Goal: Task Accomplishment & Management: Complete application form

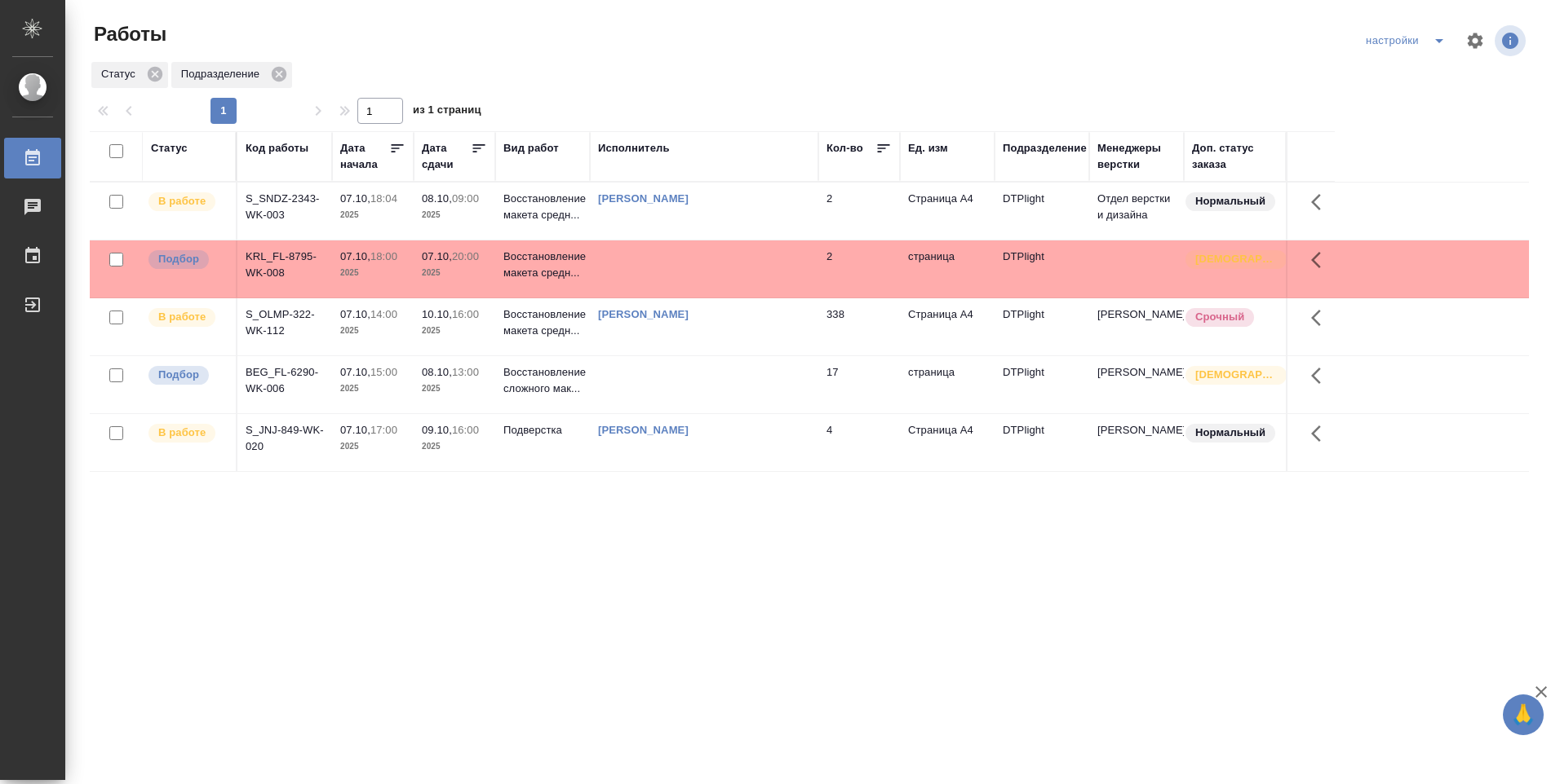
click at [687, 208] on td "[PERSON_NAME]" at bounding box center [704, 211] width 229 height 57
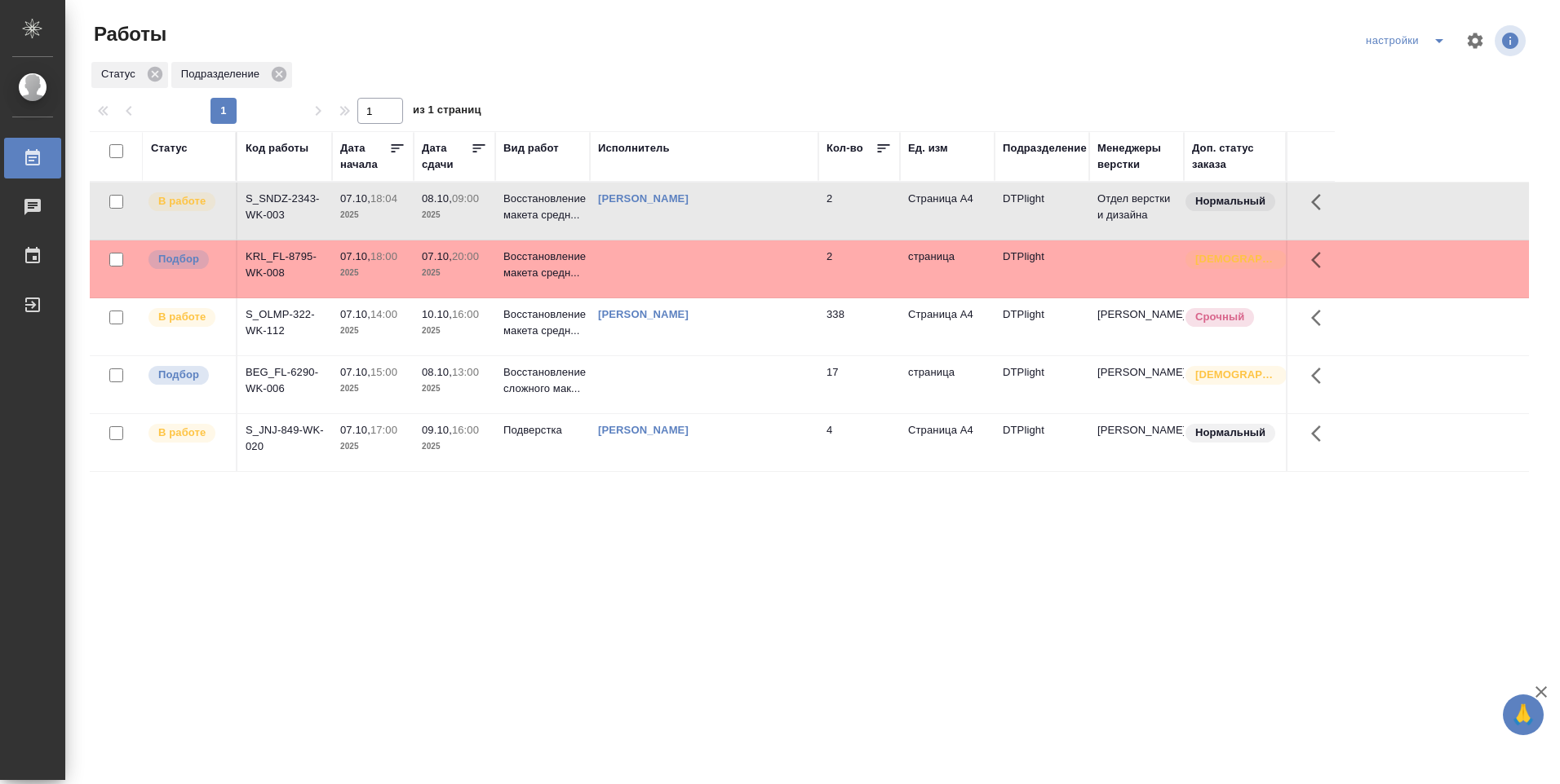
click at [686, 206] on div "[PERSON_NAME]" at bounding box center [704, 199] width 212 height 16
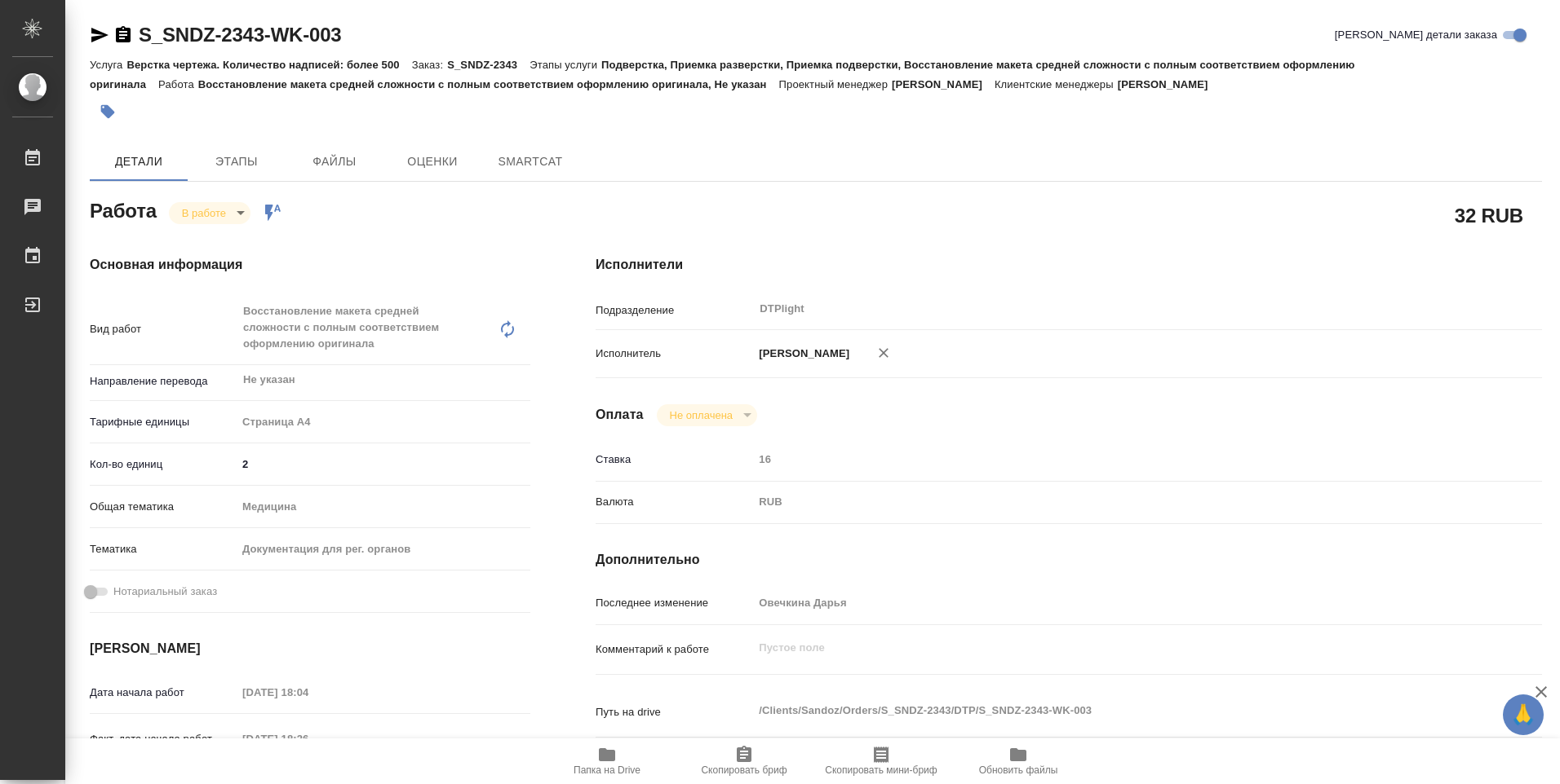
type textarea "x"
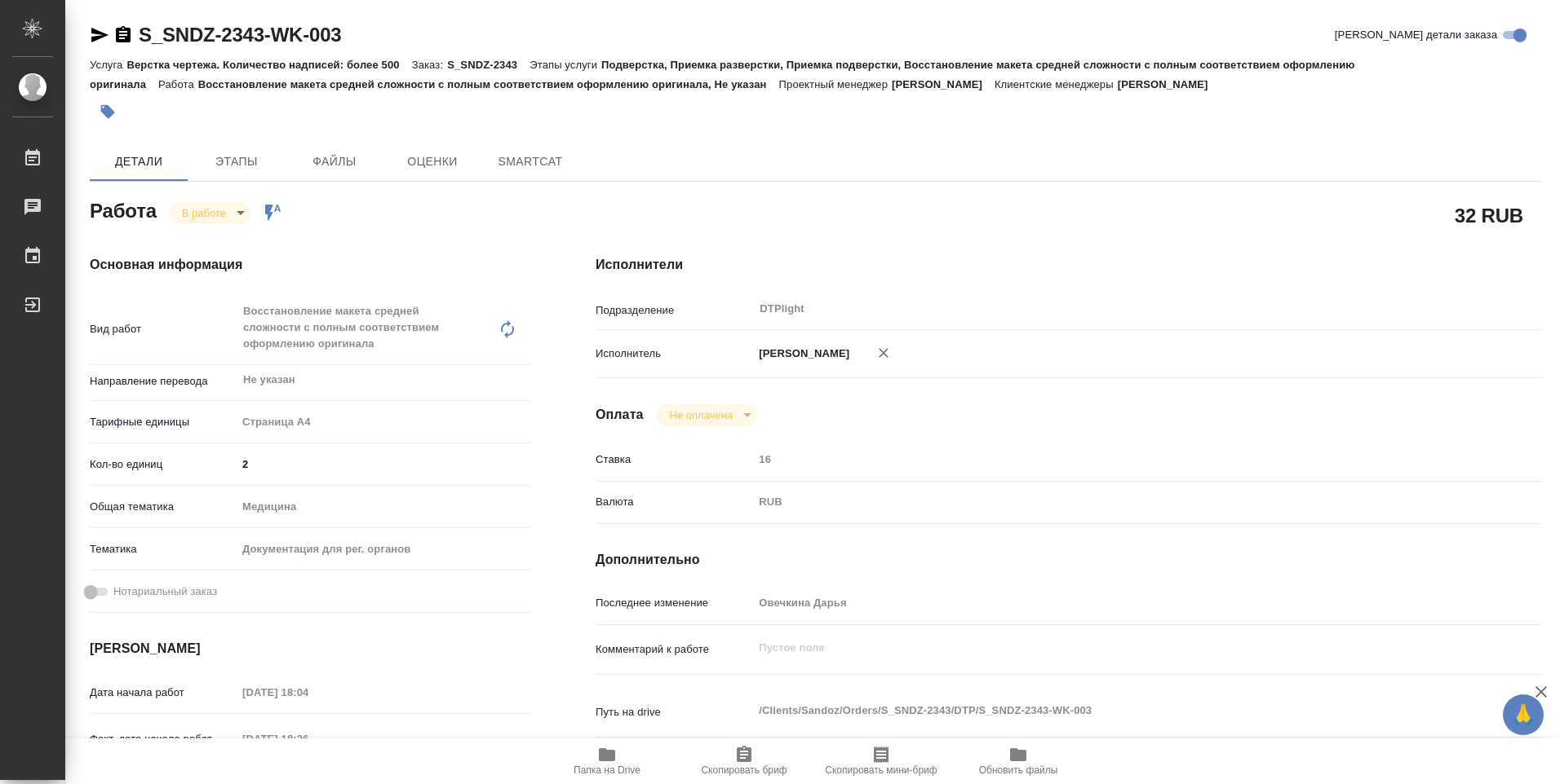
type textarea "x"
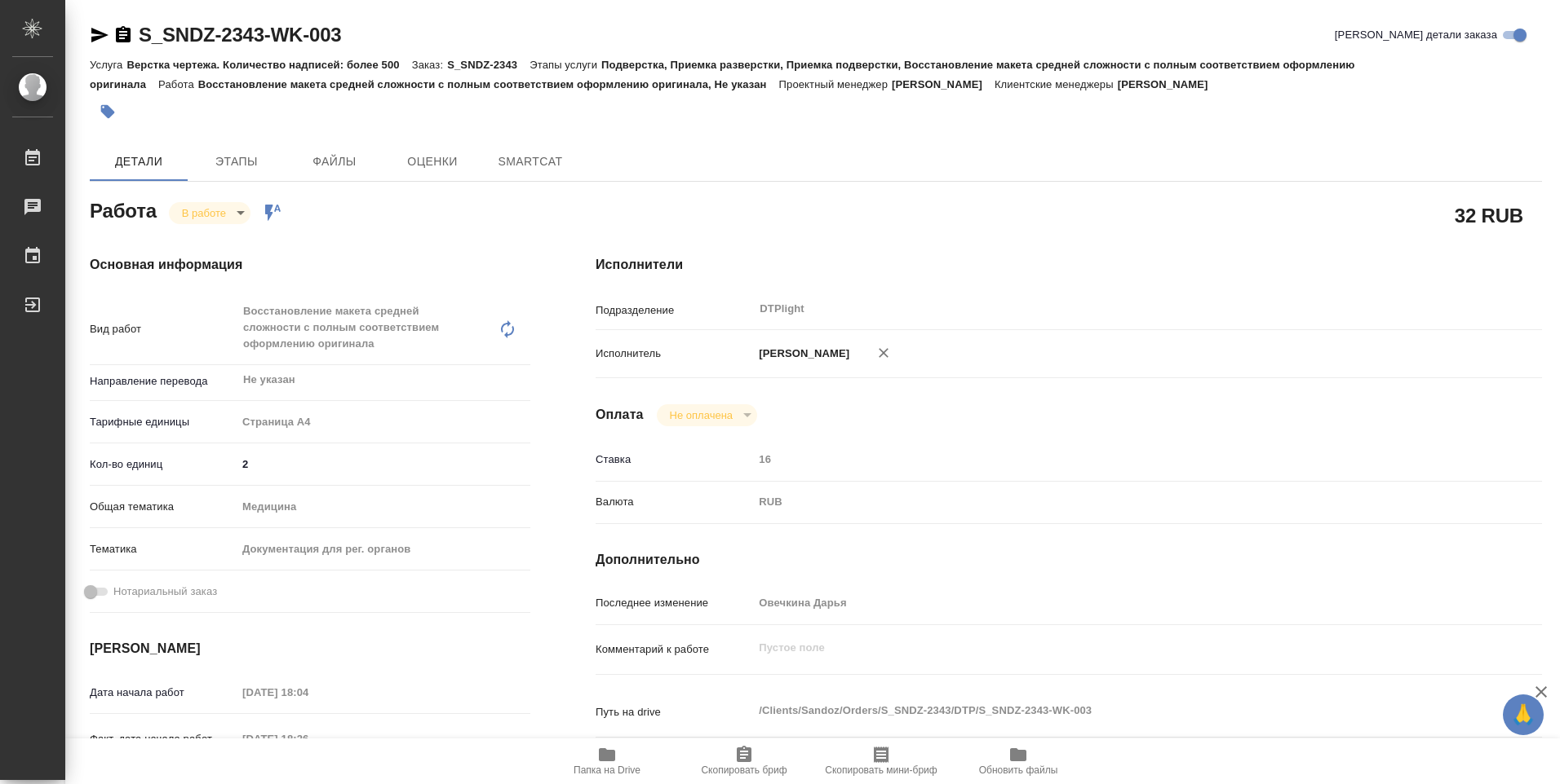
type textarea "x"
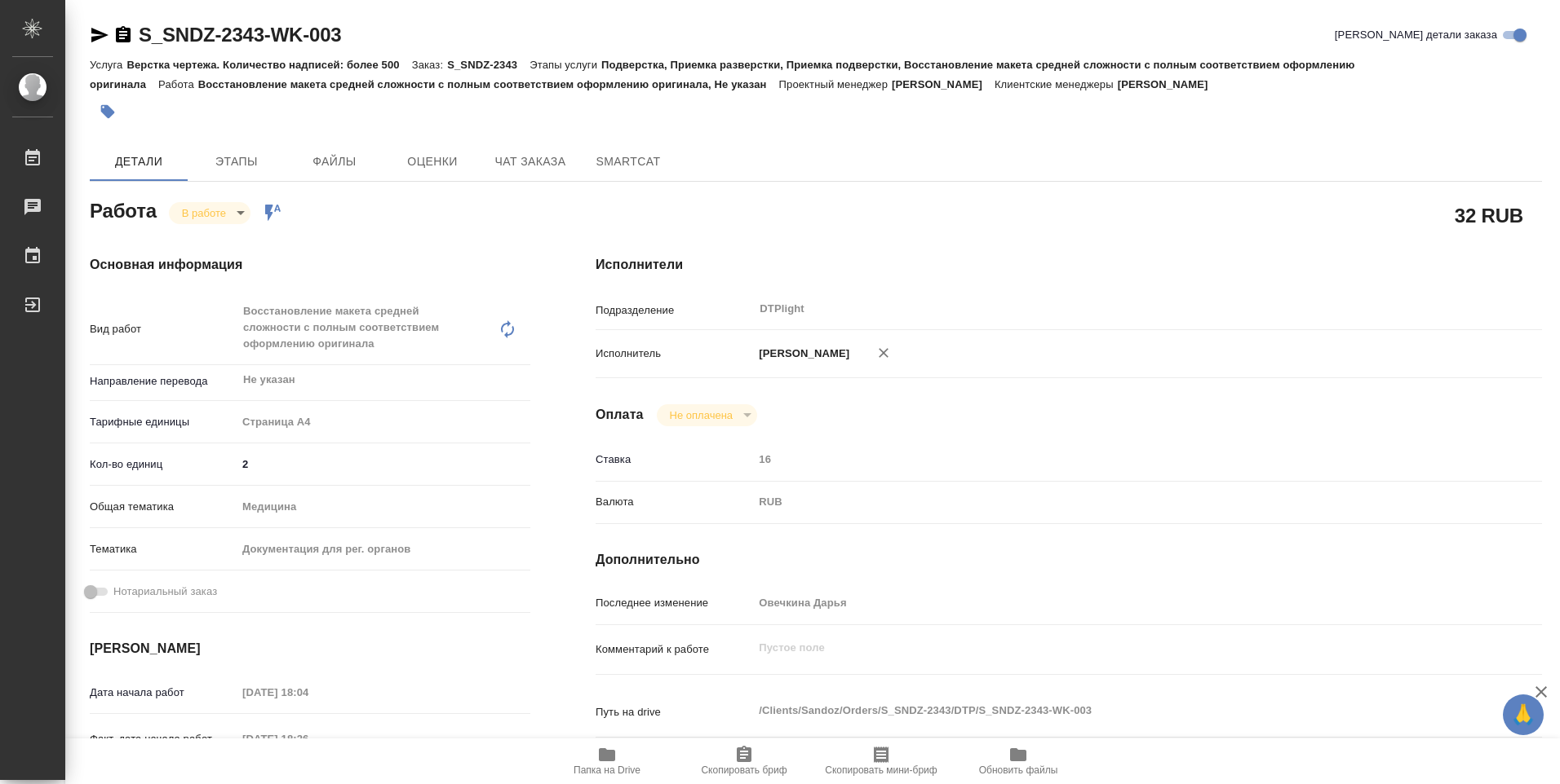
type textarea "x"
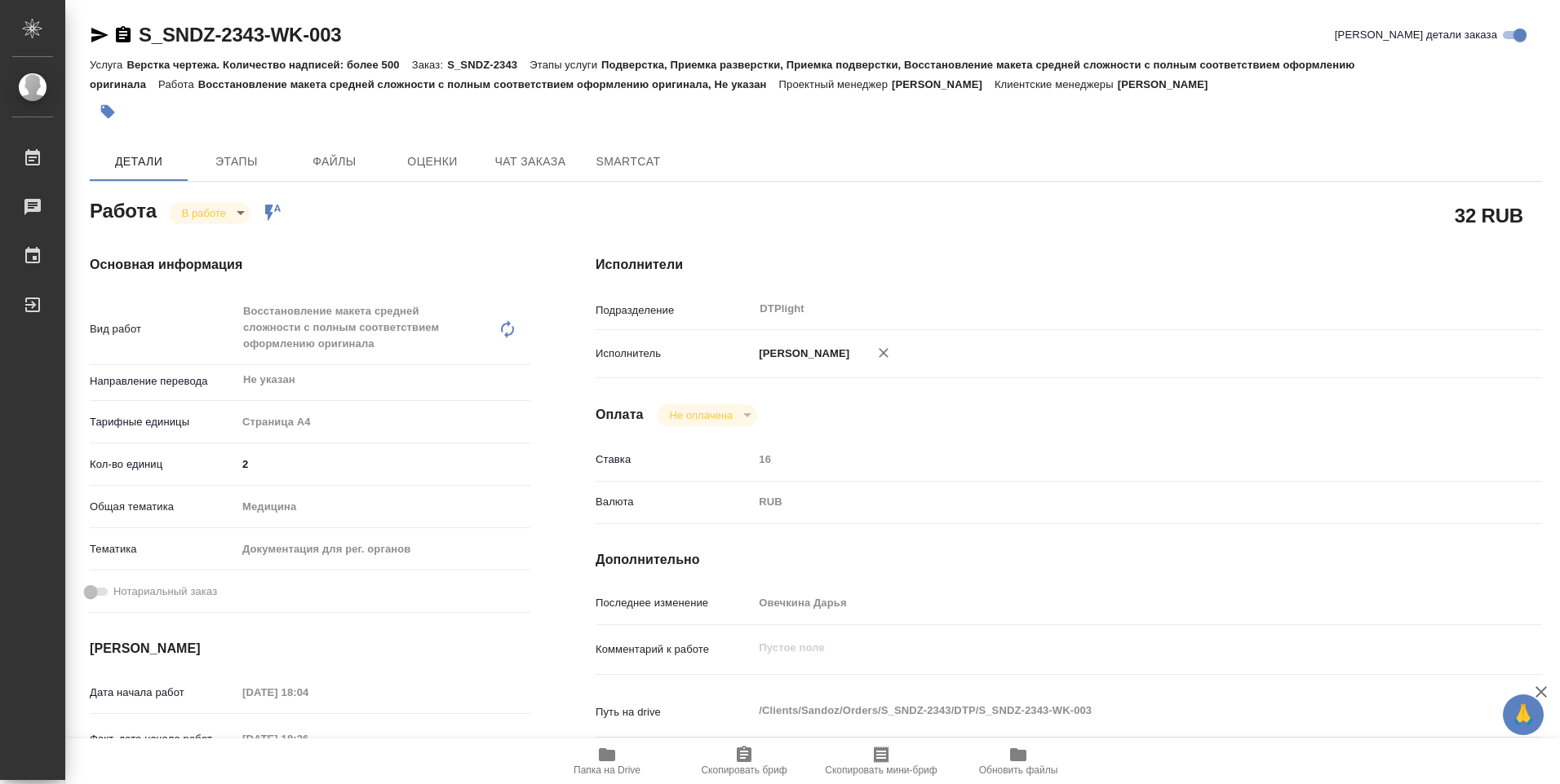
click at [607, 757] on icon "button" at bounding box center [607, 755] width 16 height 13
type textarea "x"
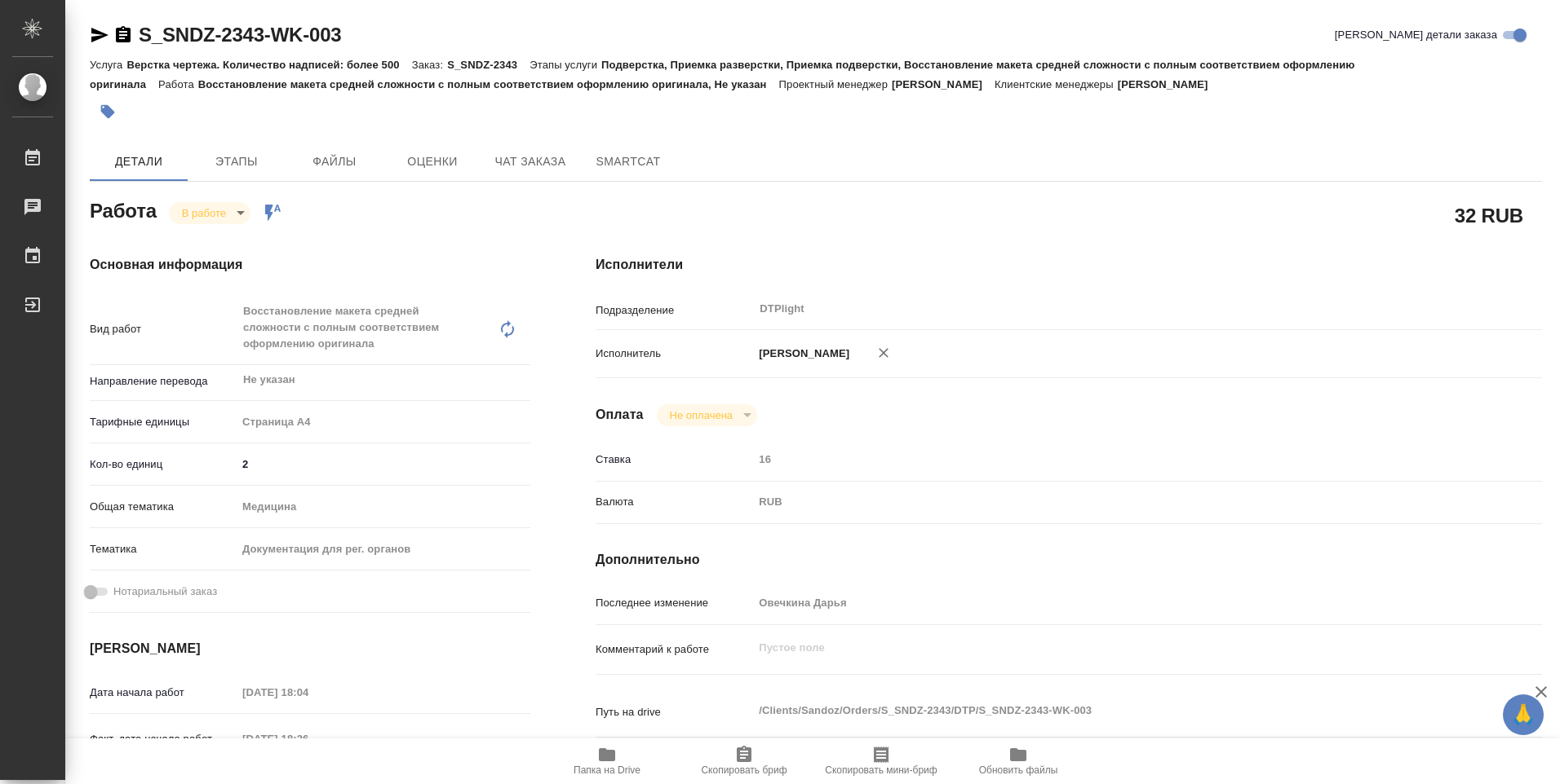
type textarea "x"
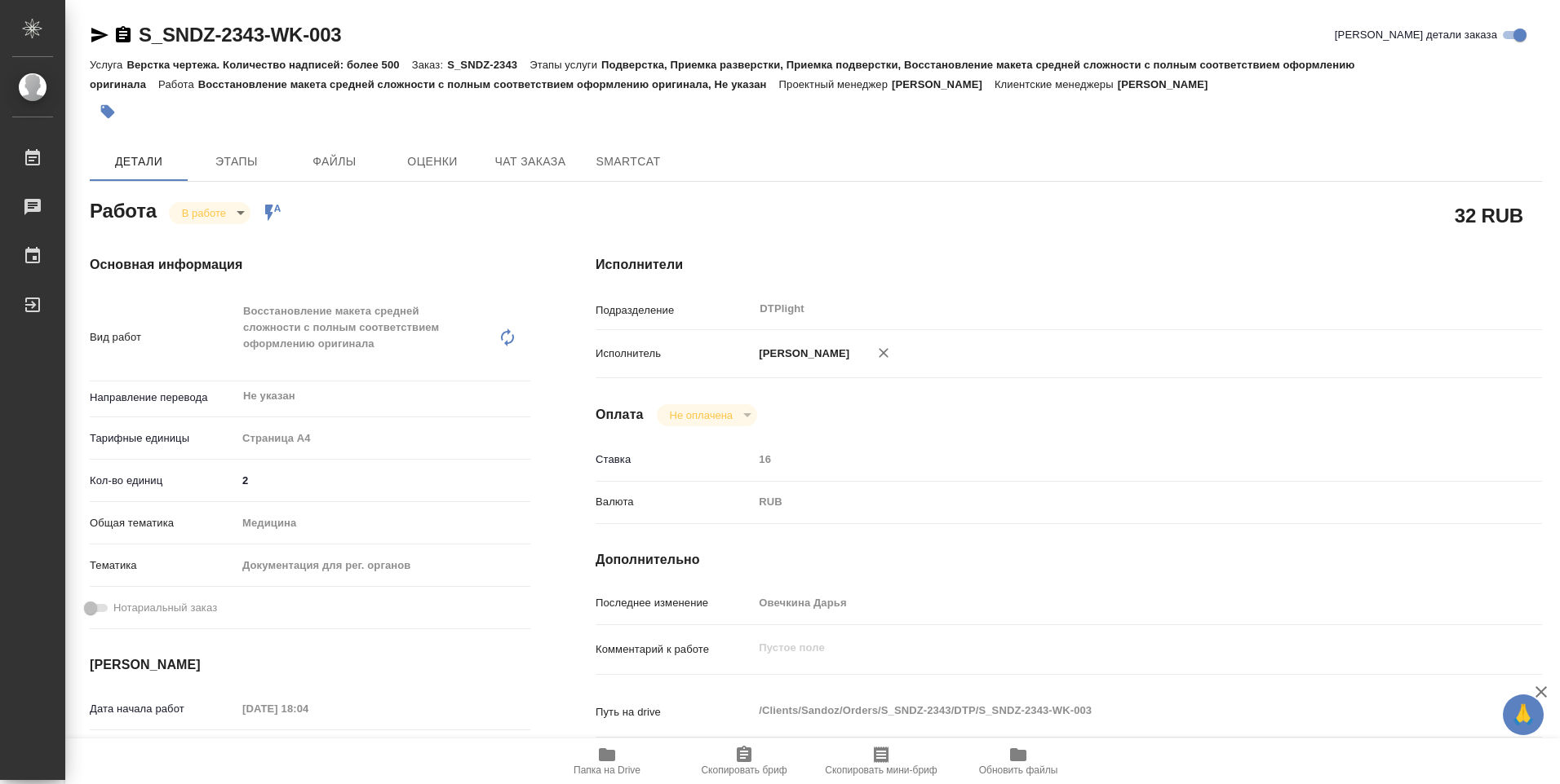
type textarea "x"
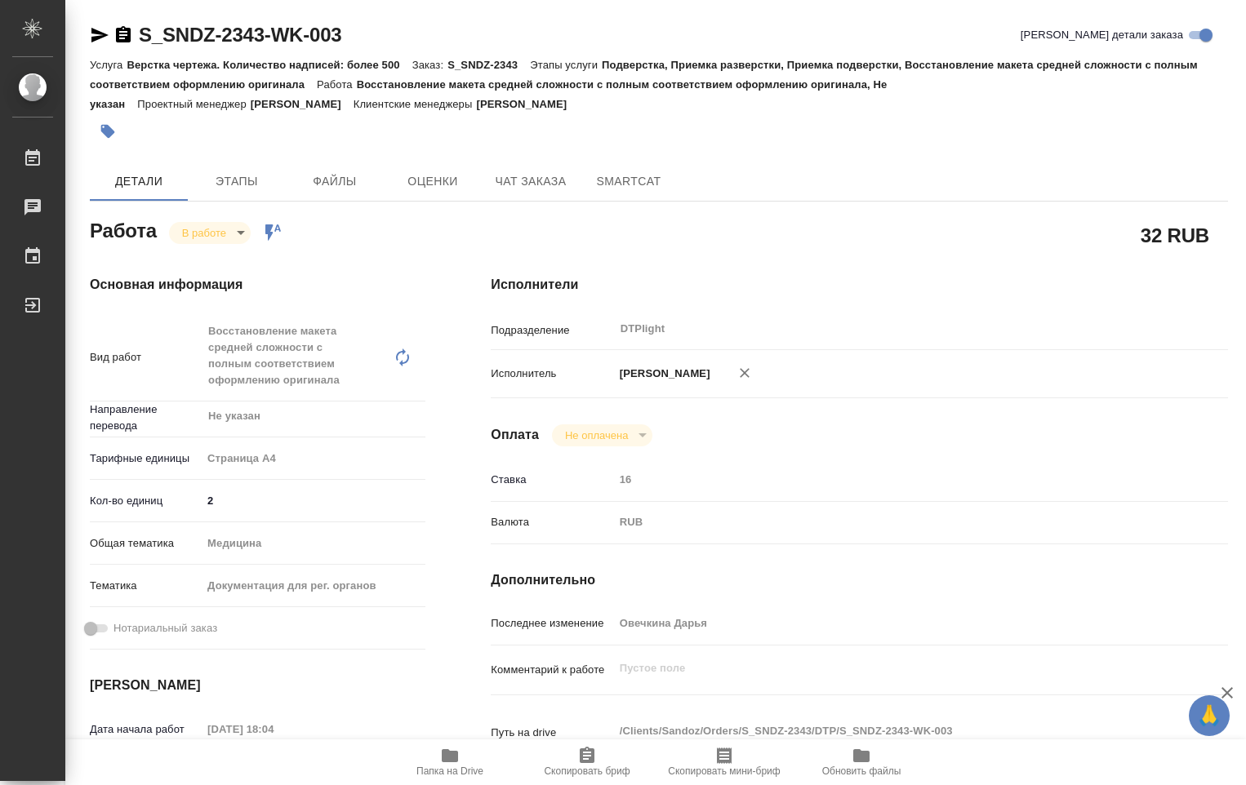
type textarea "x"
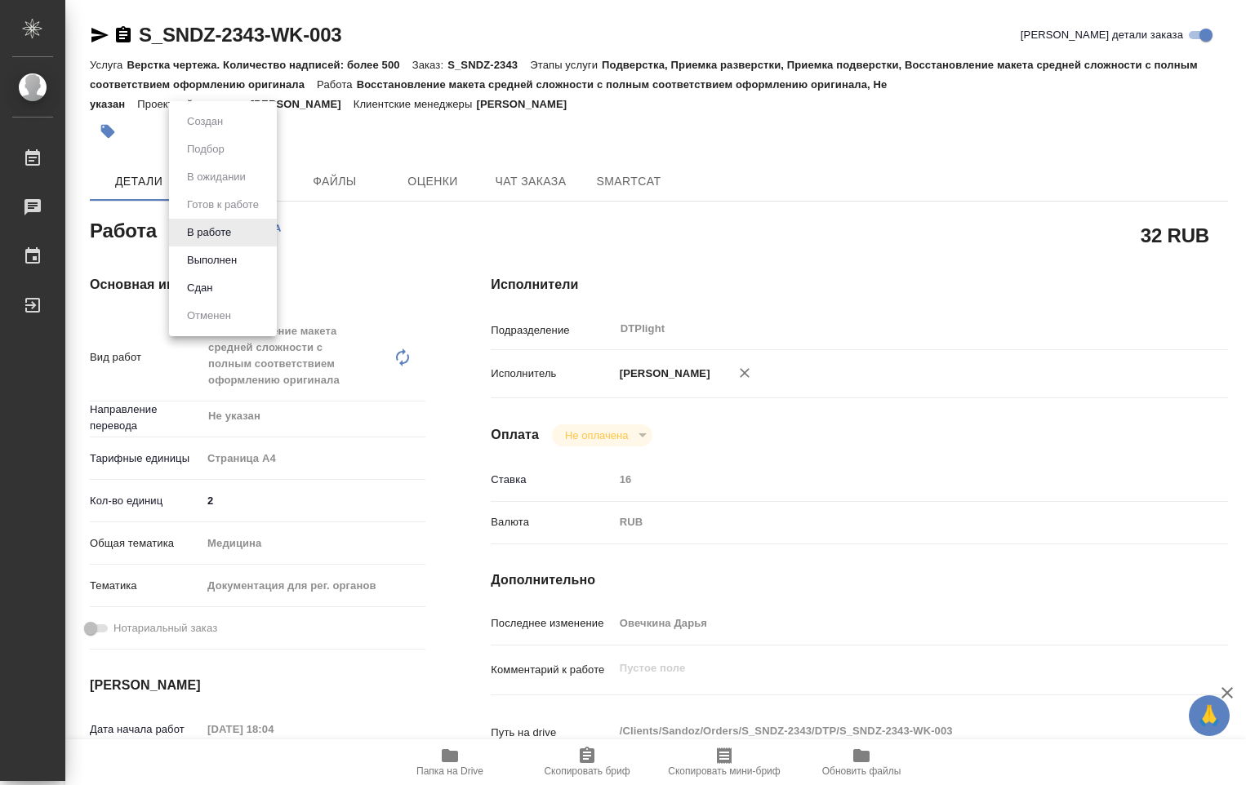
click at [238, 231] on body "🙏 .cls-1 fill:#fff; AWATERA Ovechkina Darya Работы 0 Чаты График Выйти S_SNDZ-2…" at bounding box center [623, 392] width 1246 height 785
click at [225, 258] on button "Выполнен" at bounding box center [212, 260] width 60 height 18
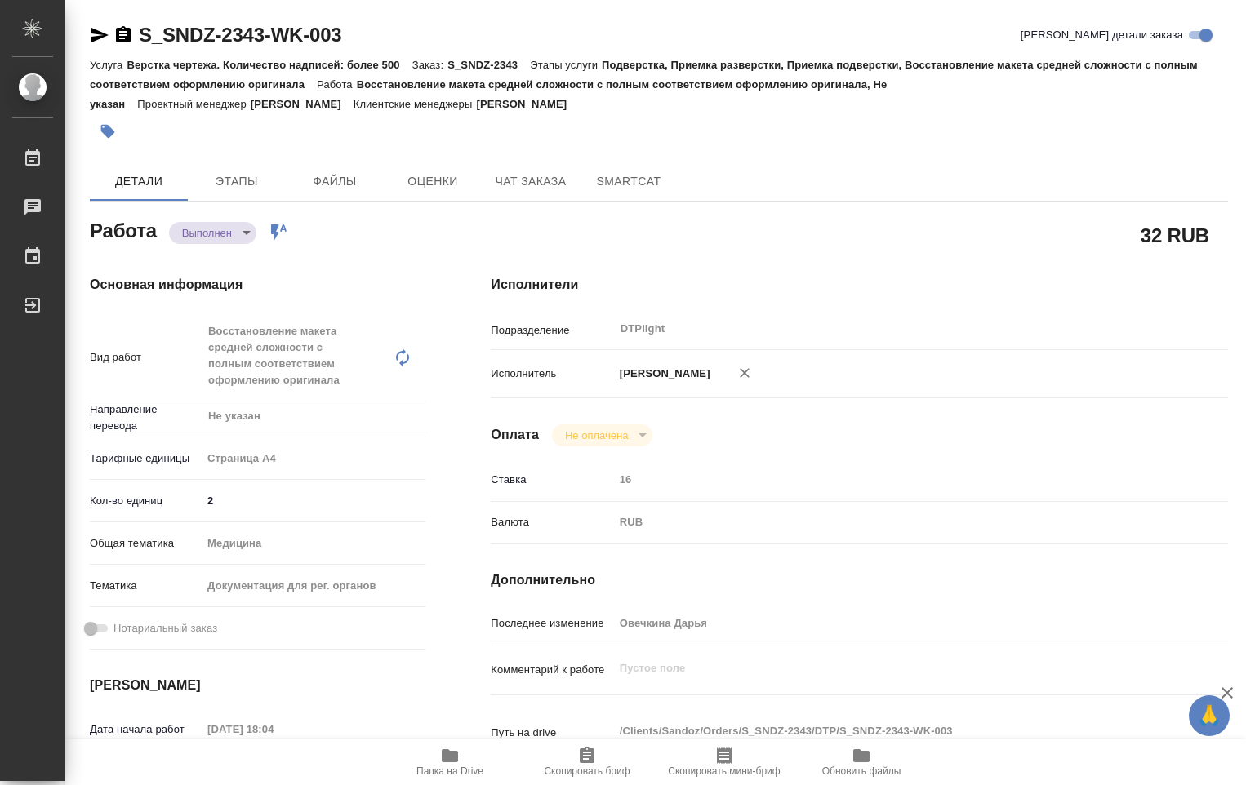
type textarea "x"
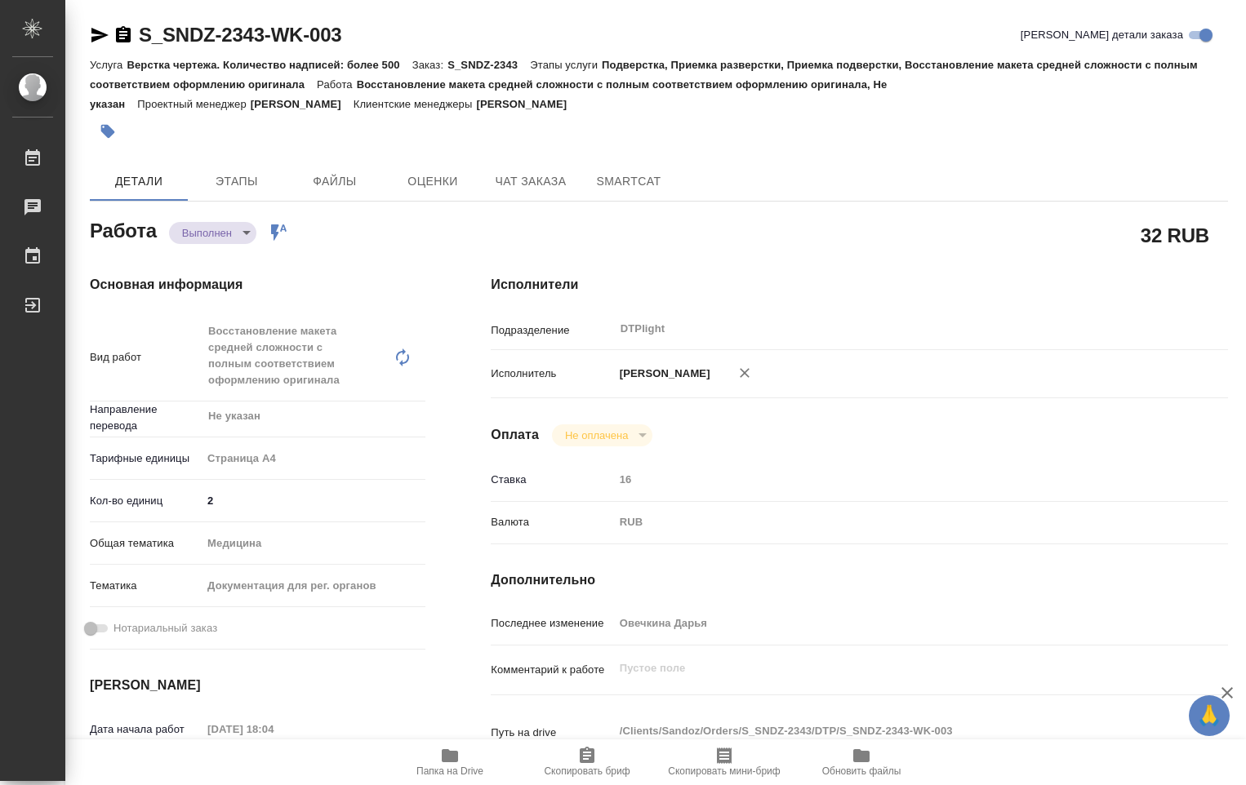
type textarea "x"
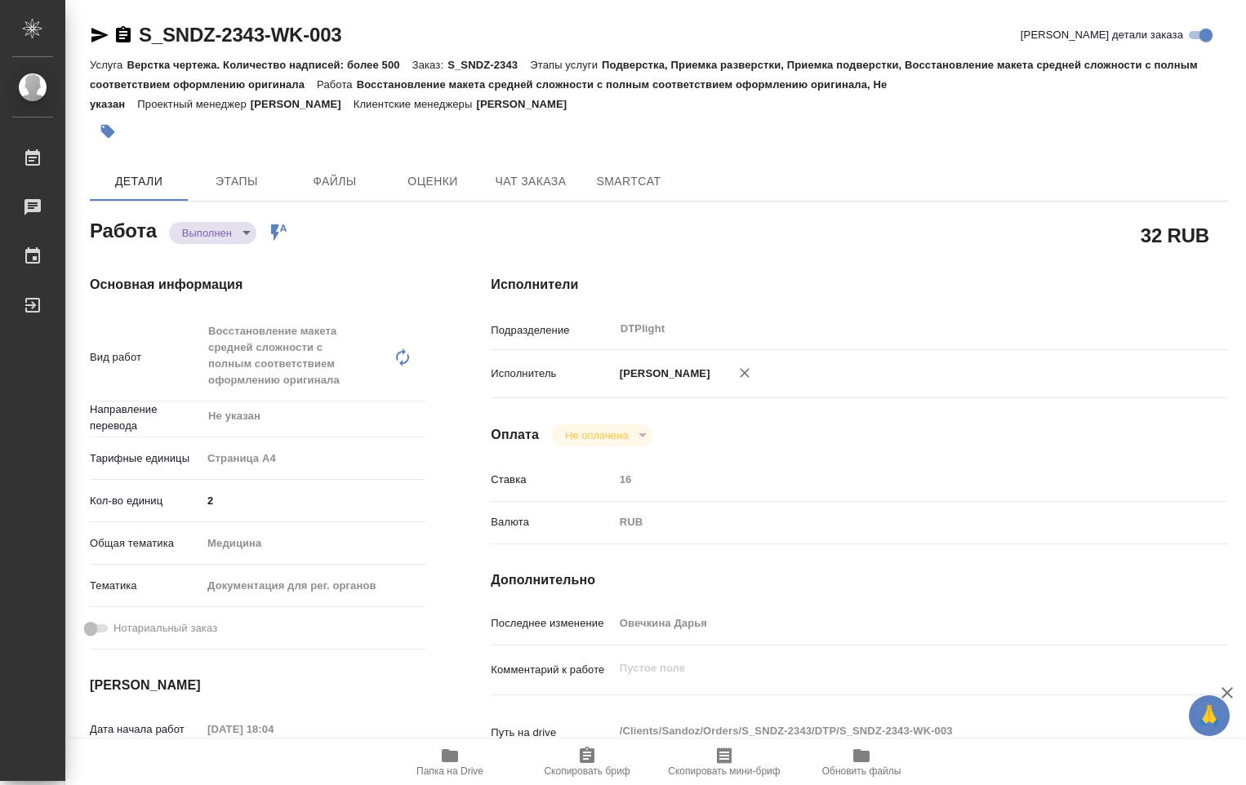
type textarea "x"
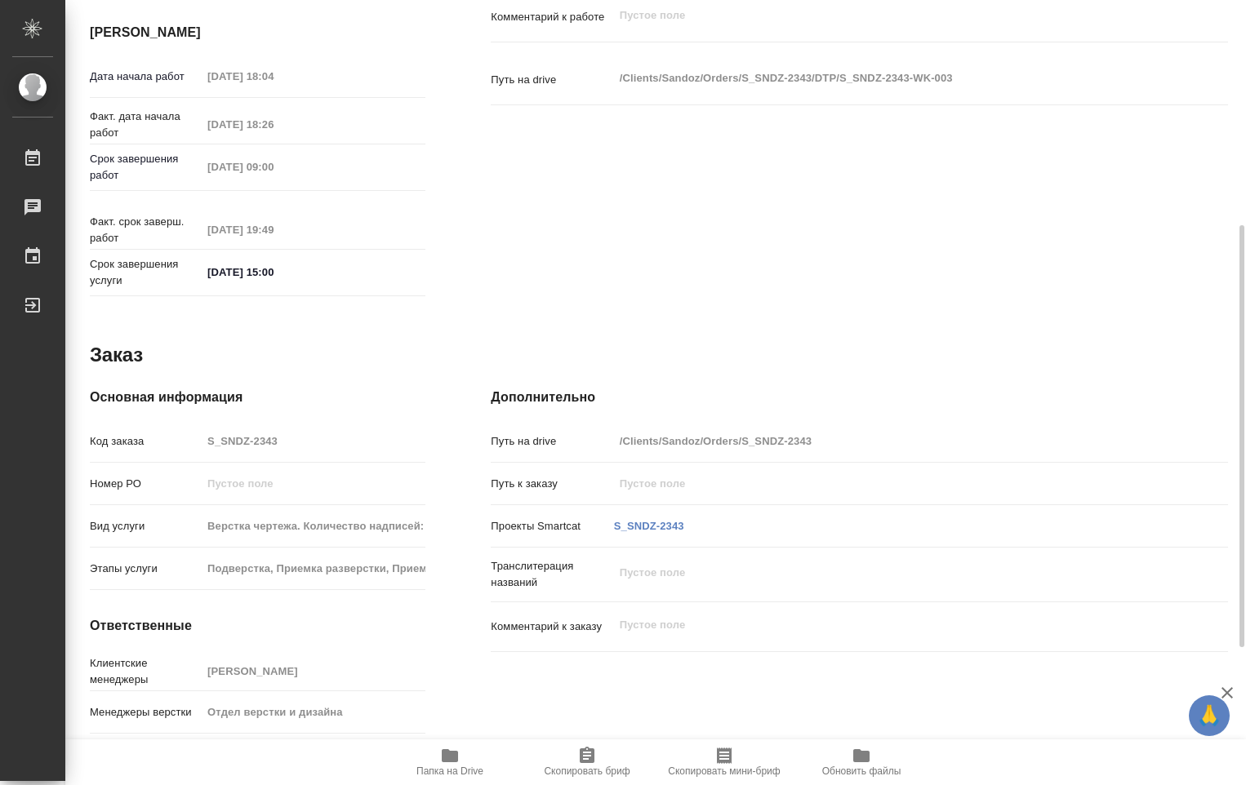
type textarea "x"
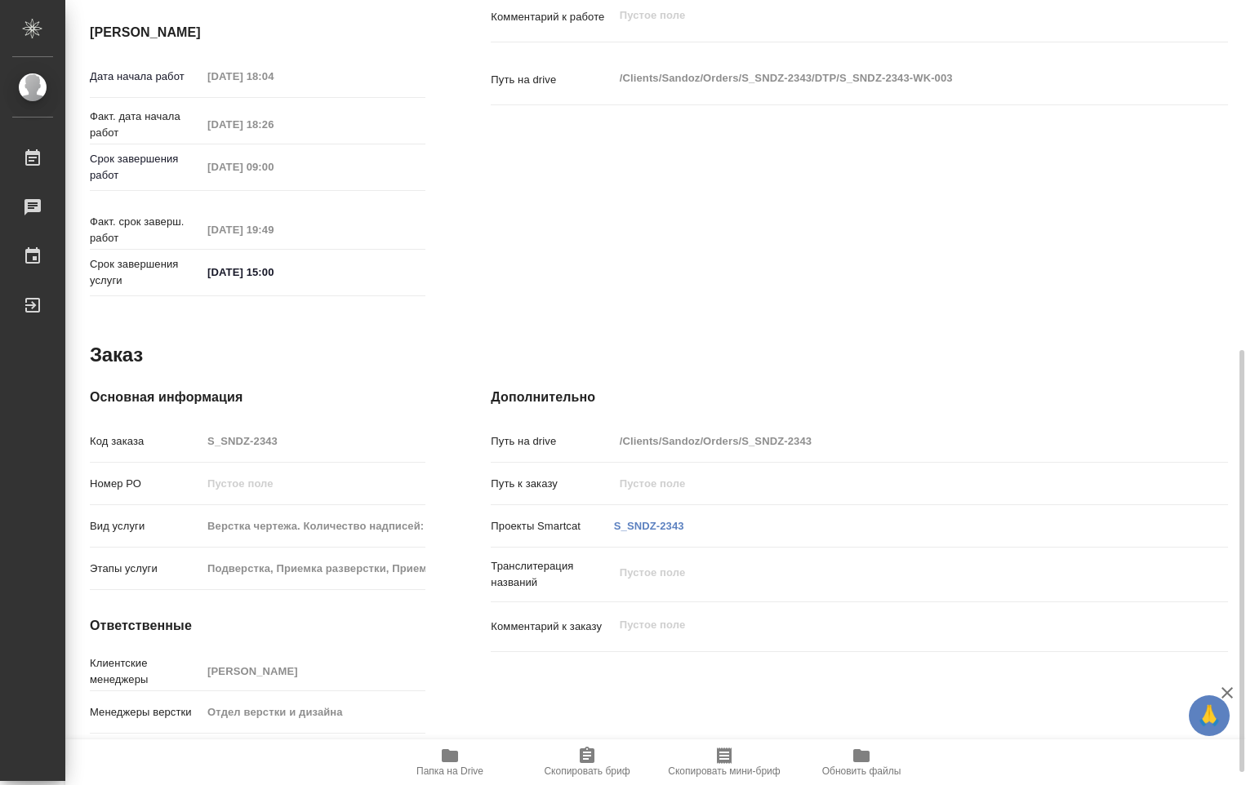
scroll to position [676, 0]
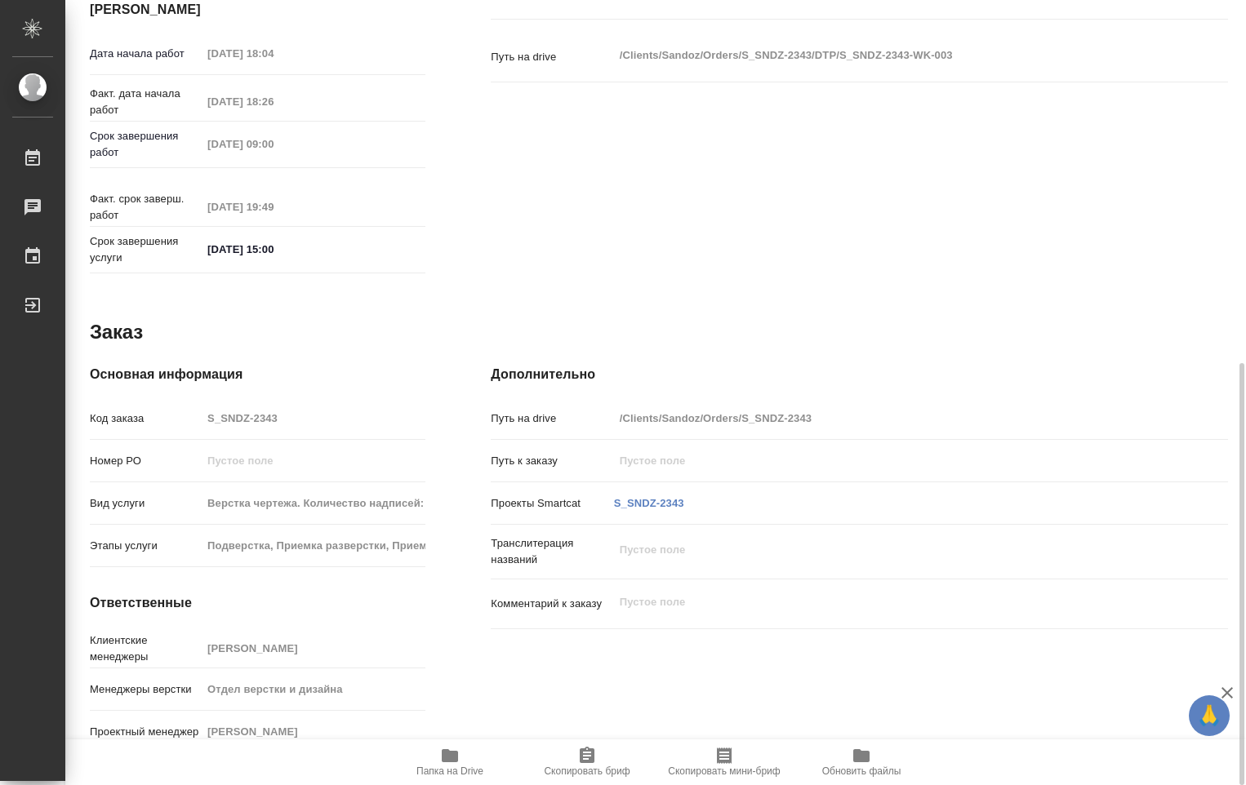
type textarea "x"
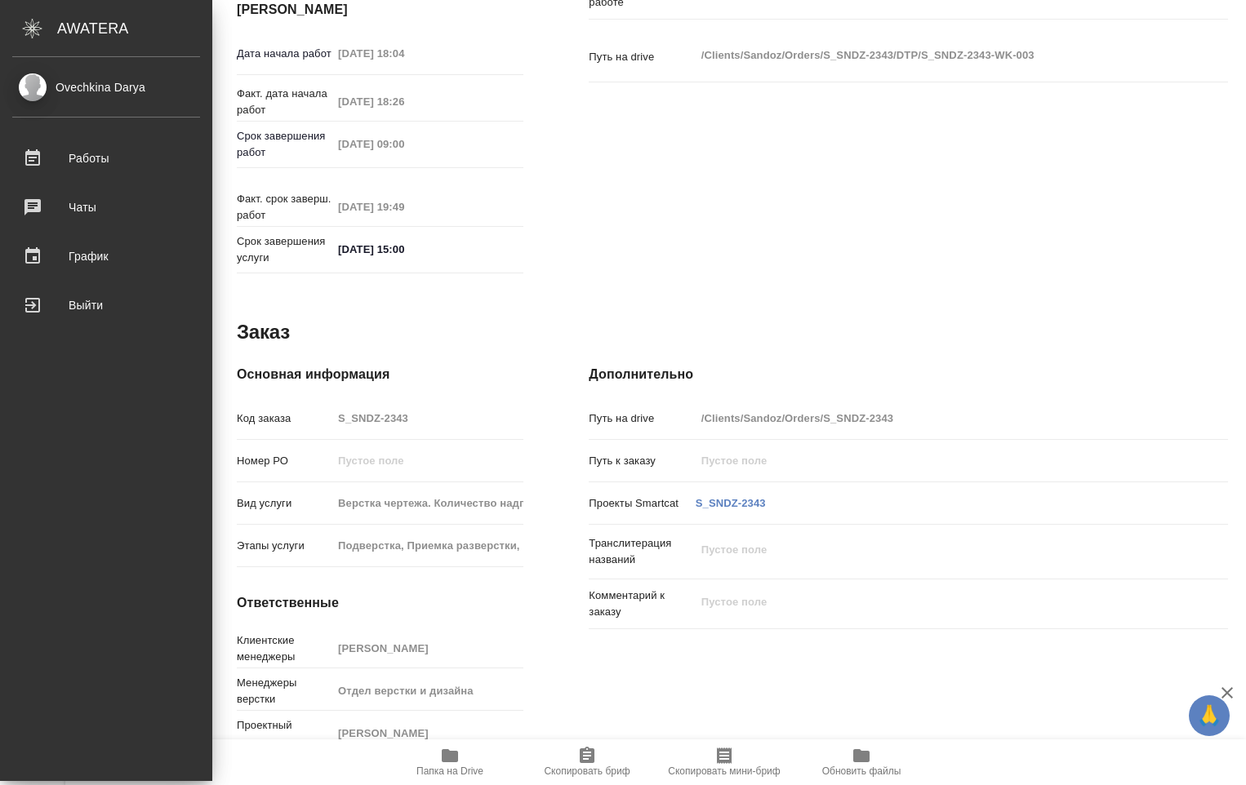
type textarea "x"
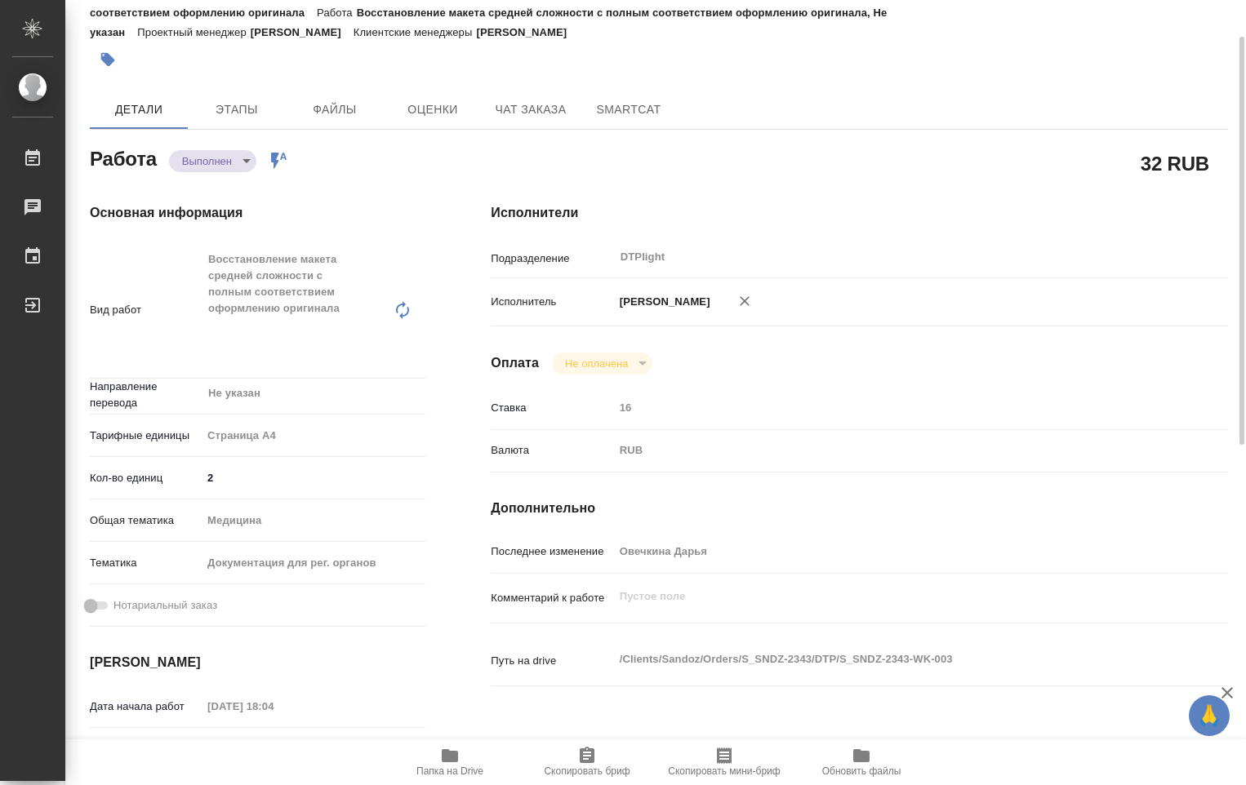
scroll to position [0, 0]
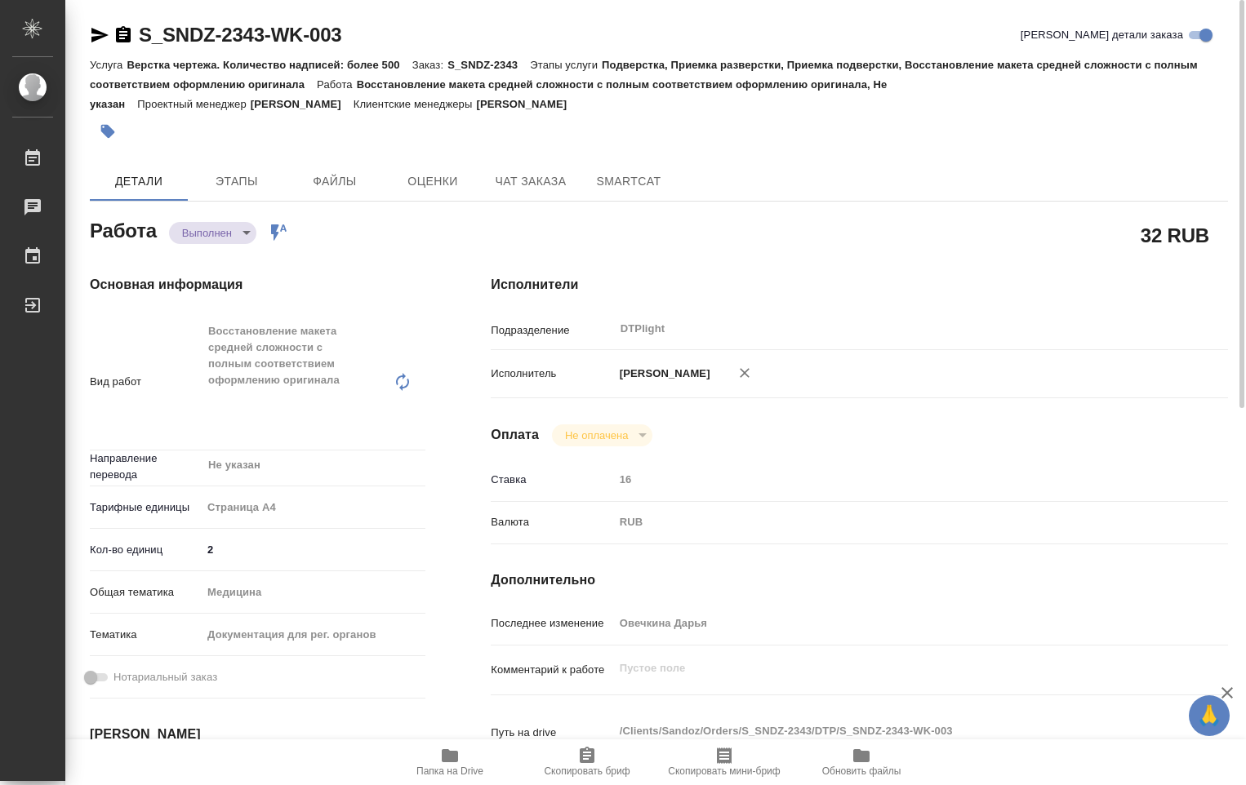
type textarea "x"
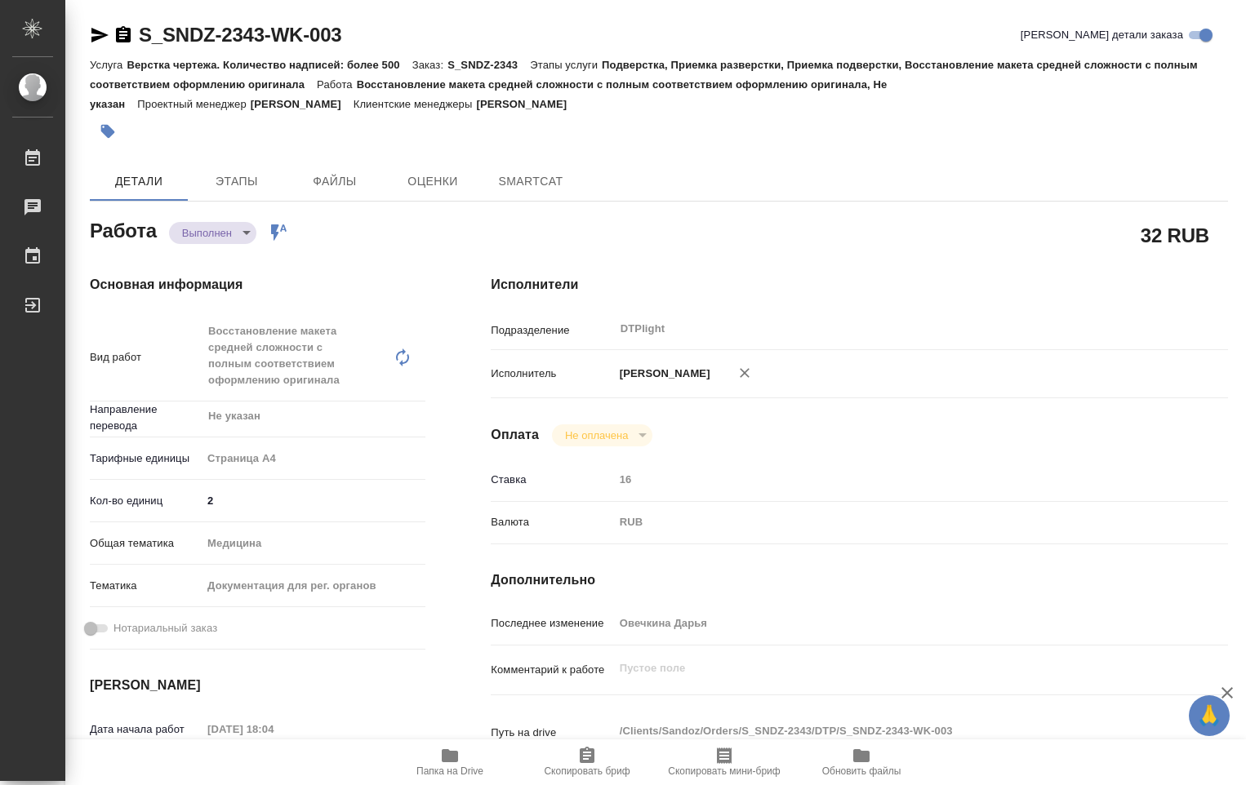
type textarea "x"
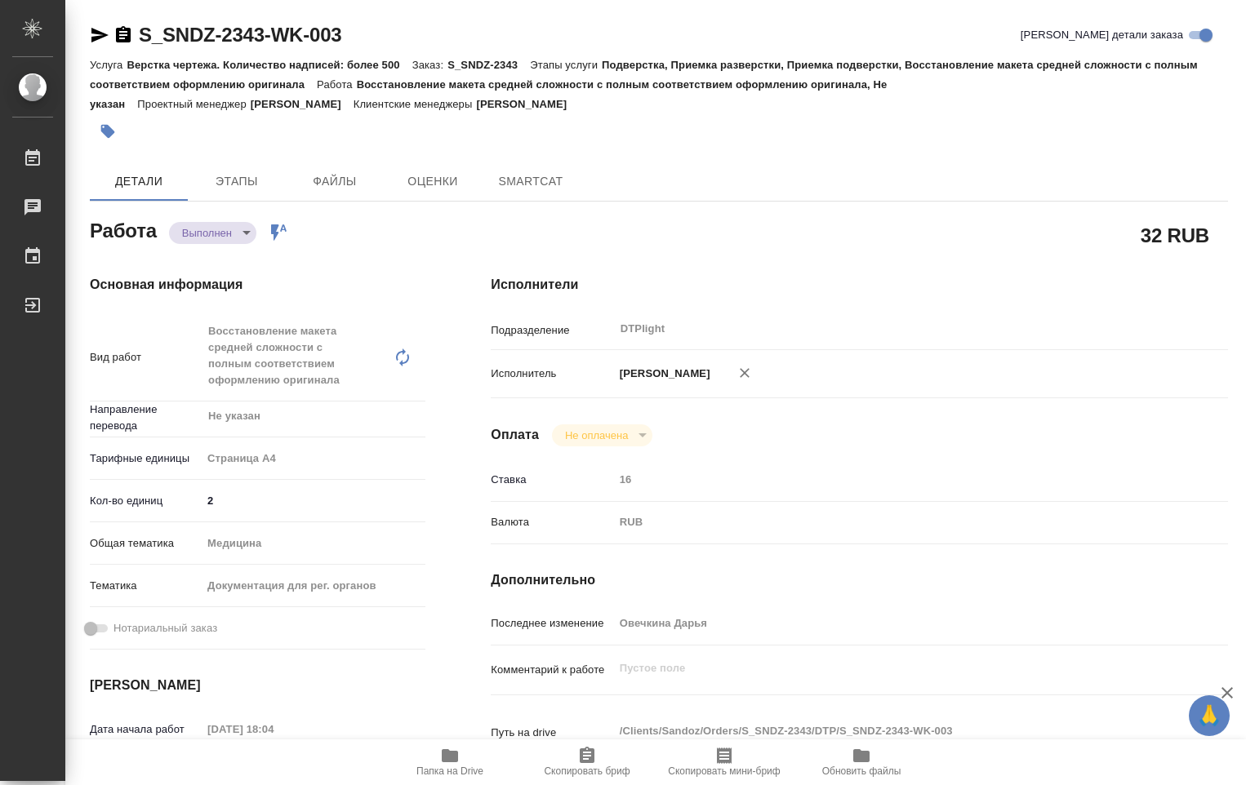
type textarea "x"
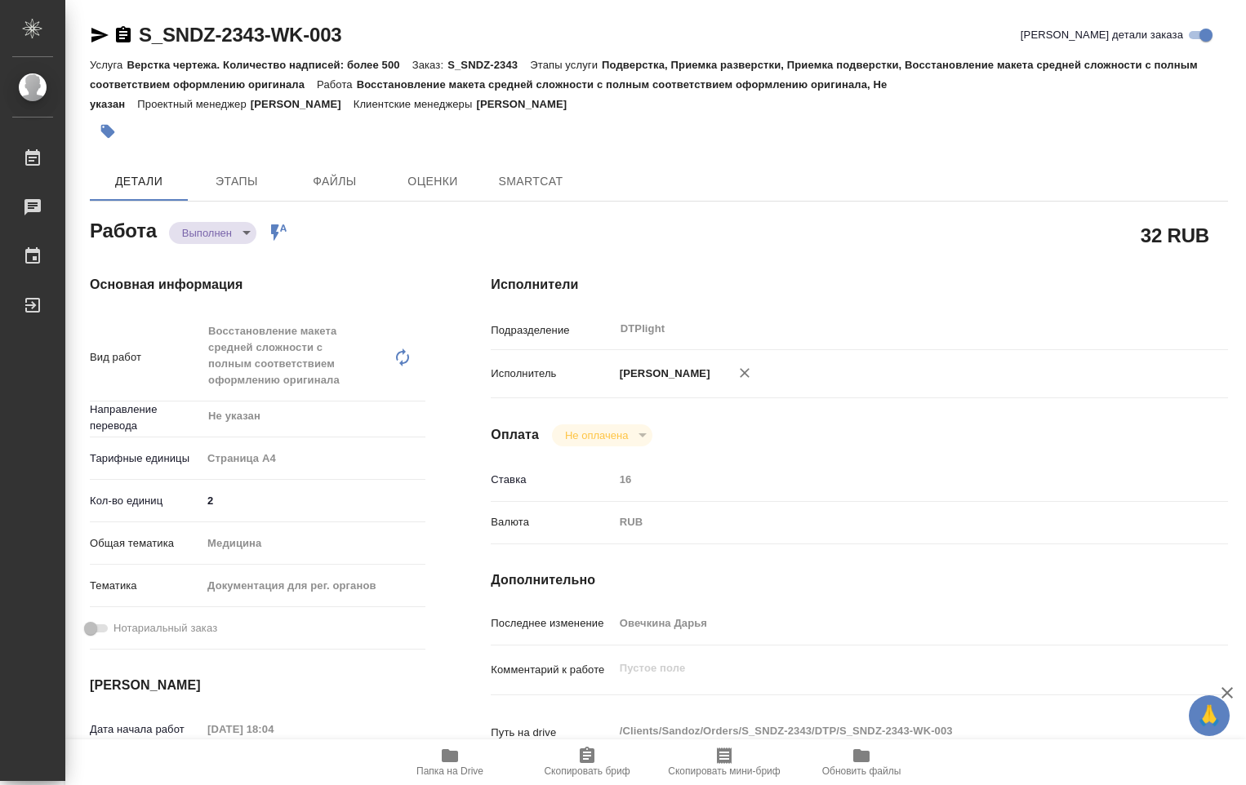
type textarea "x"
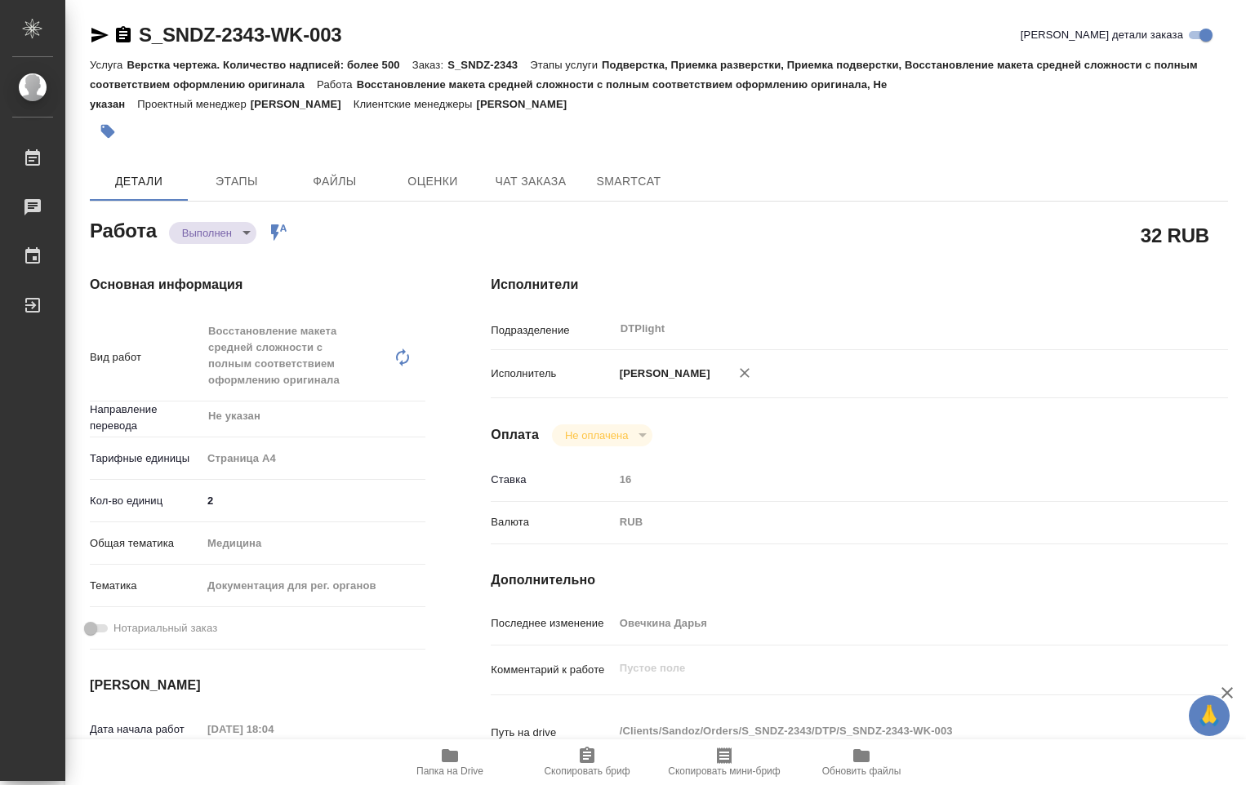
type textarea "x"
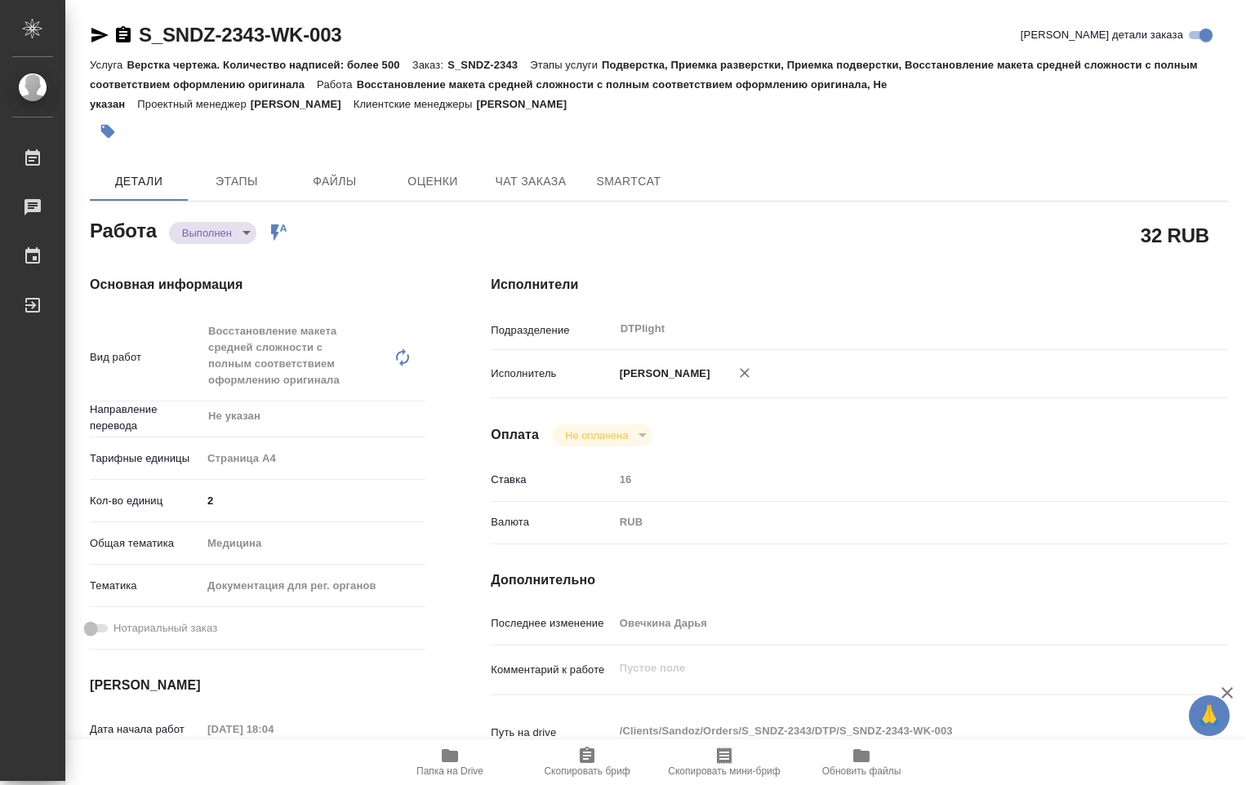
type textarea "x"
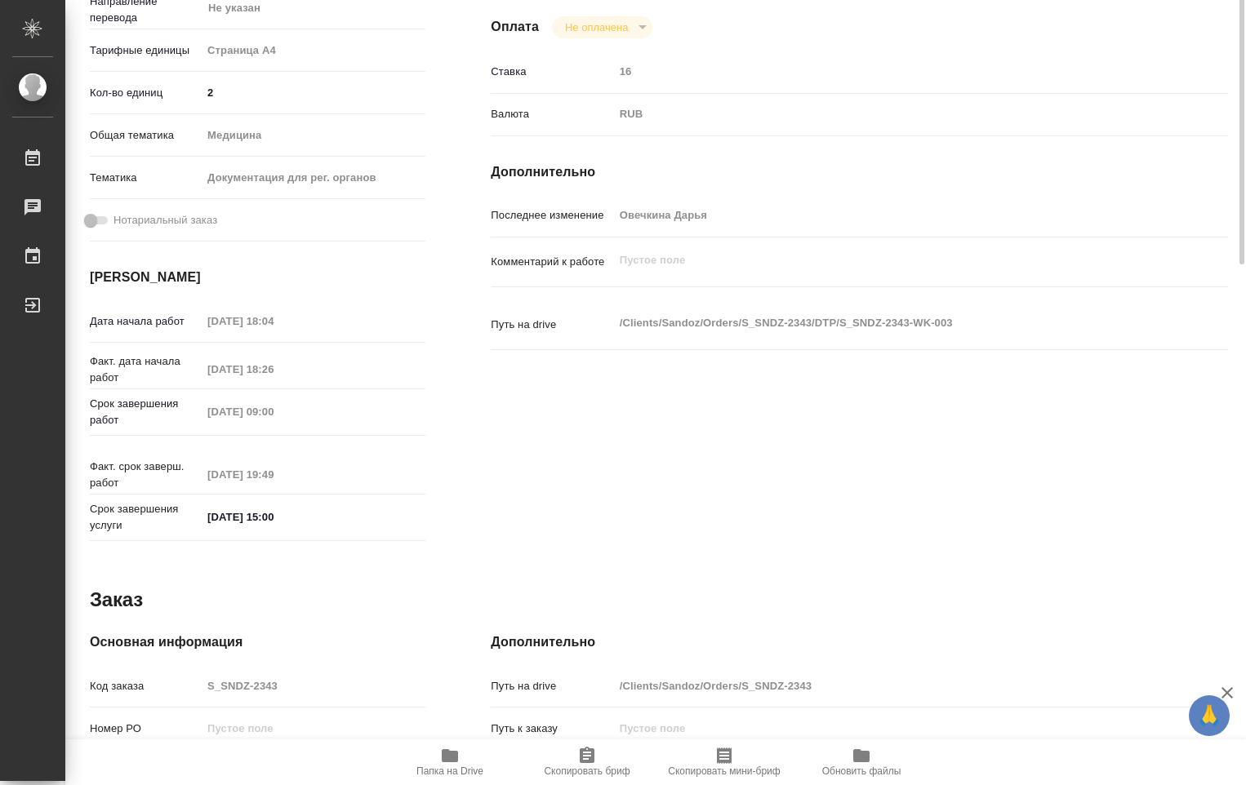
type textarea "x"
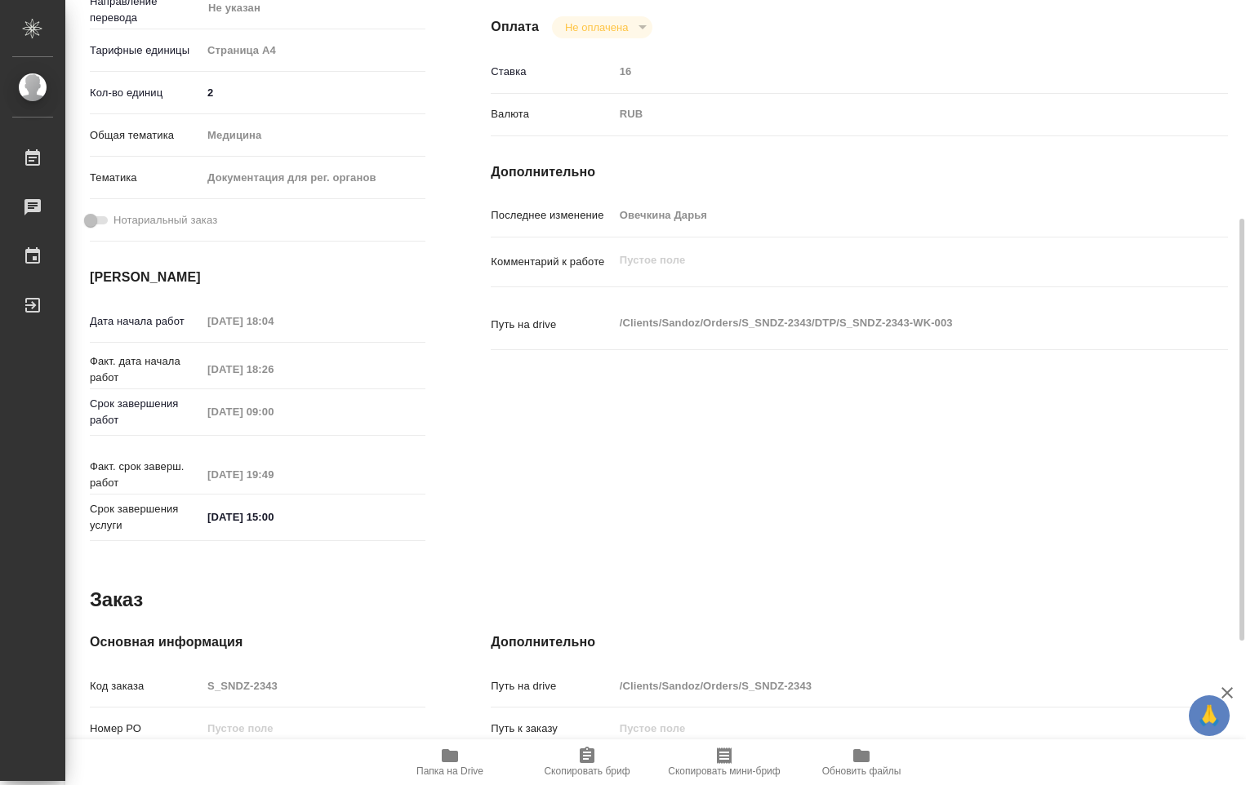
scroll to position [676, 0]
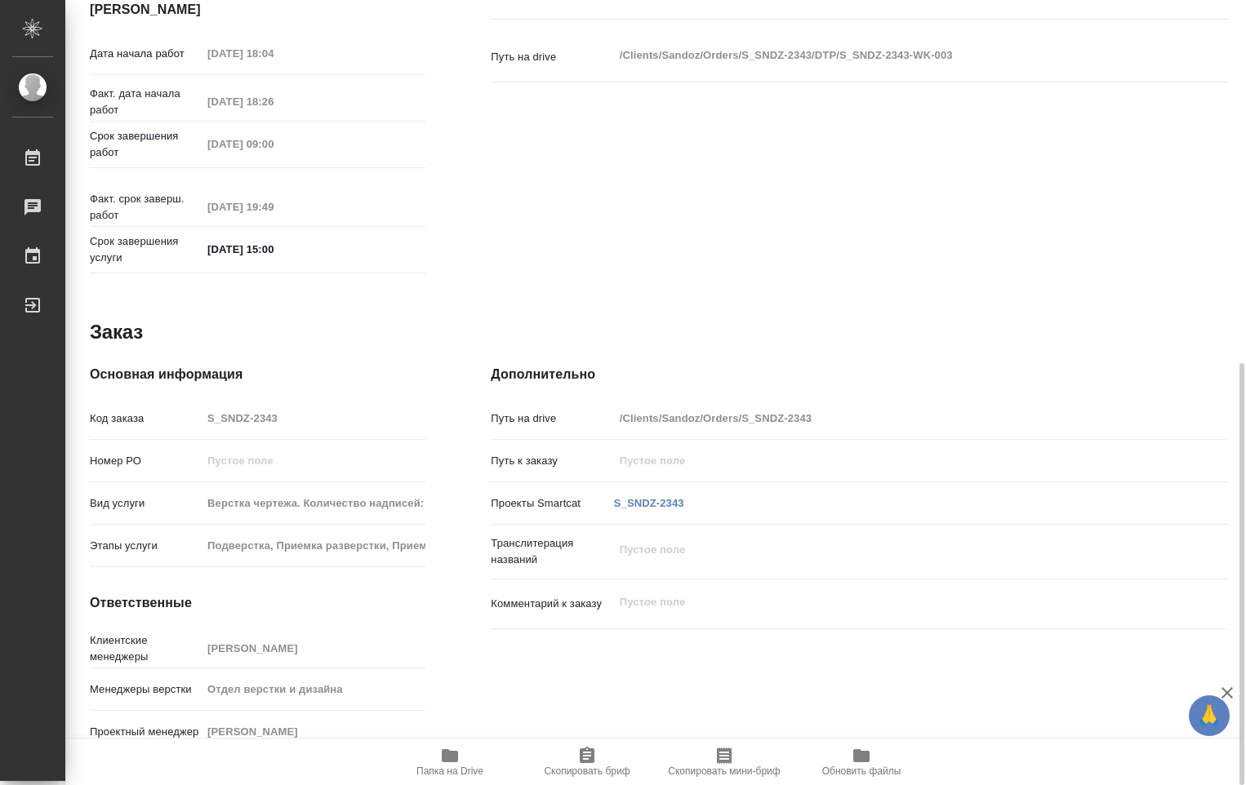
type textarea "x"
